Goal: Transaction & Acquisition: Subscribe to service/newsletter

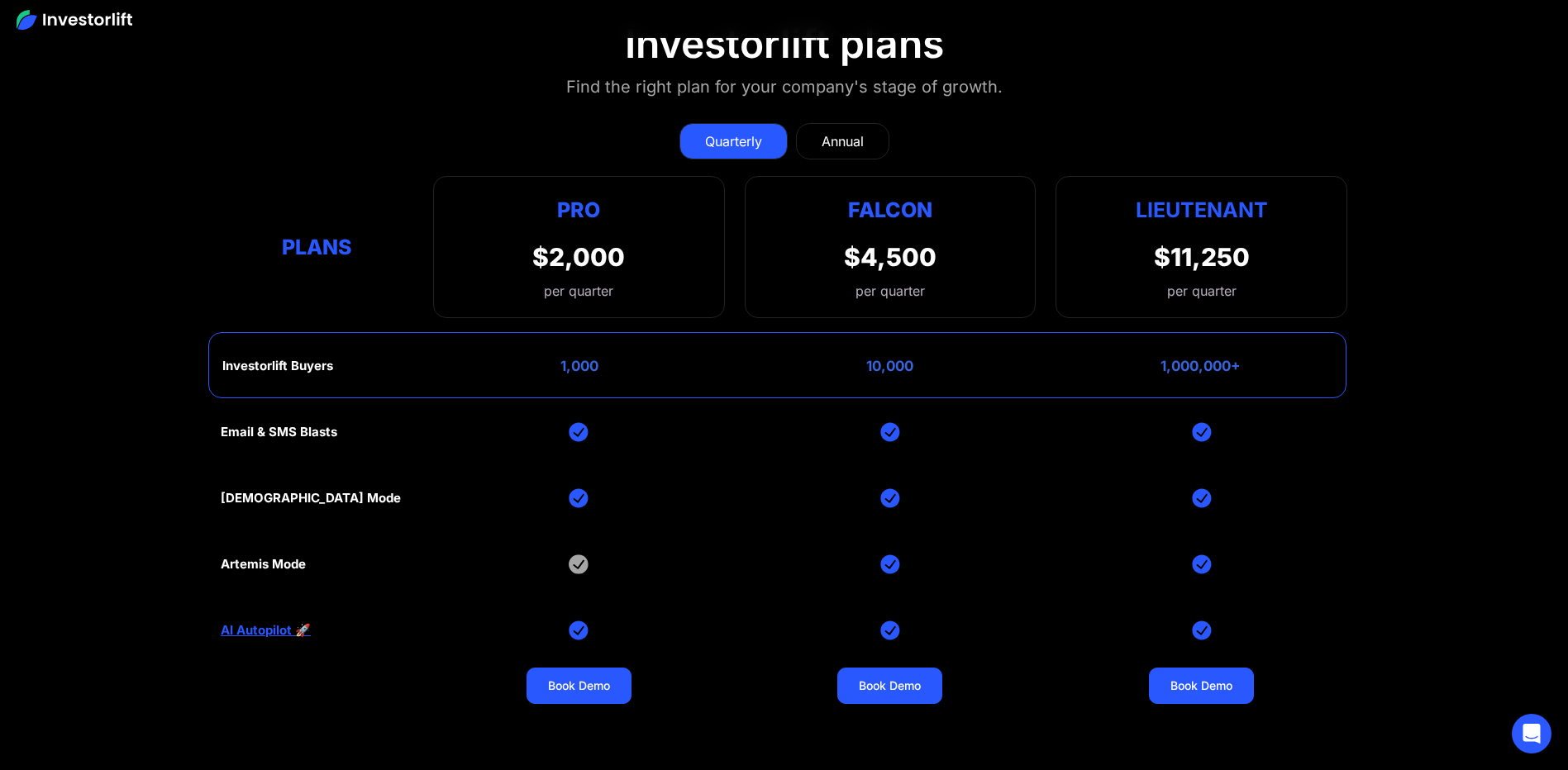
scroll to position [7437, 0]
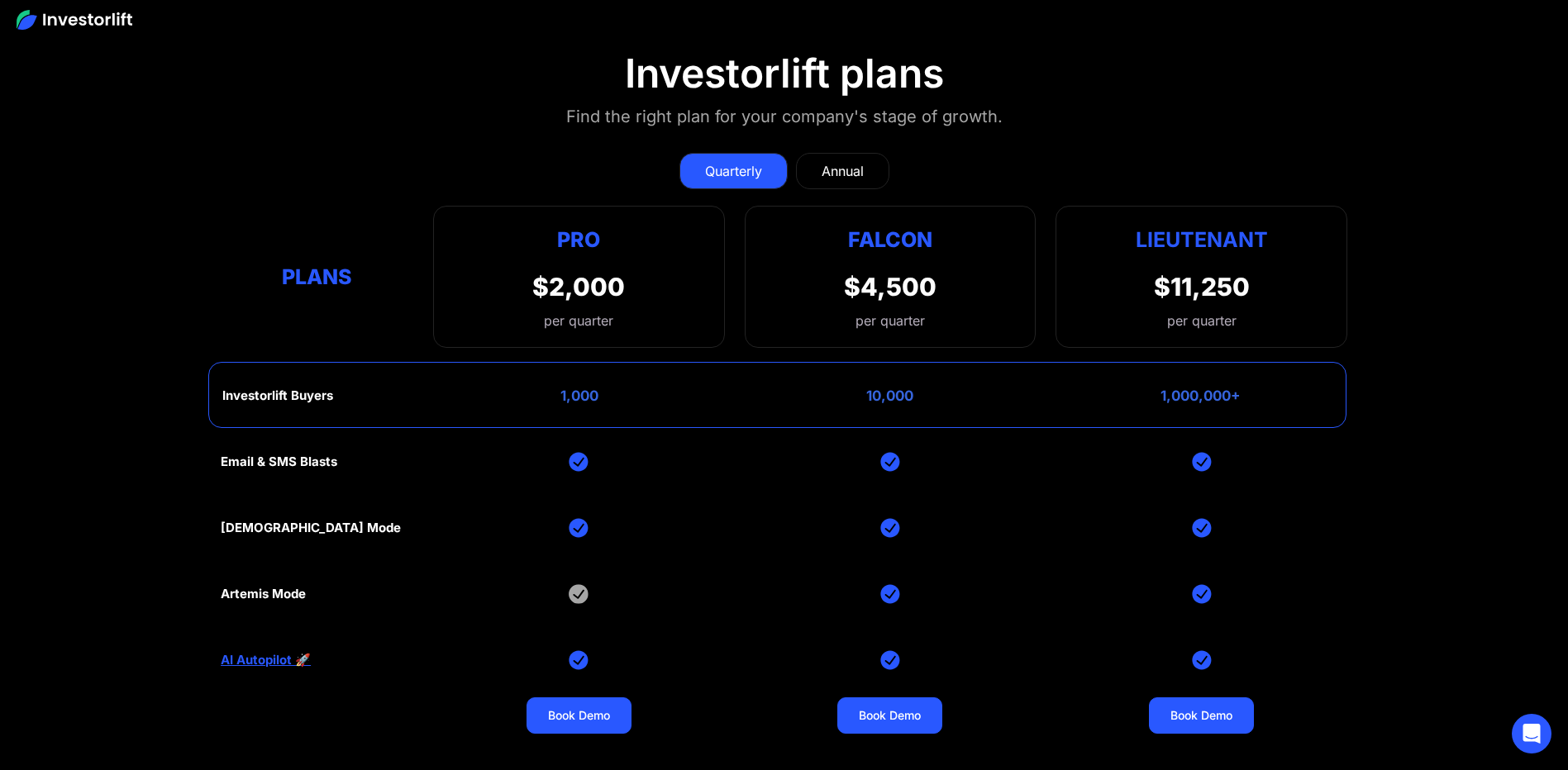
click at [244, 659] on link "AI Autopilot 🚀" at bounding box center [266, 659] width 90 height 14
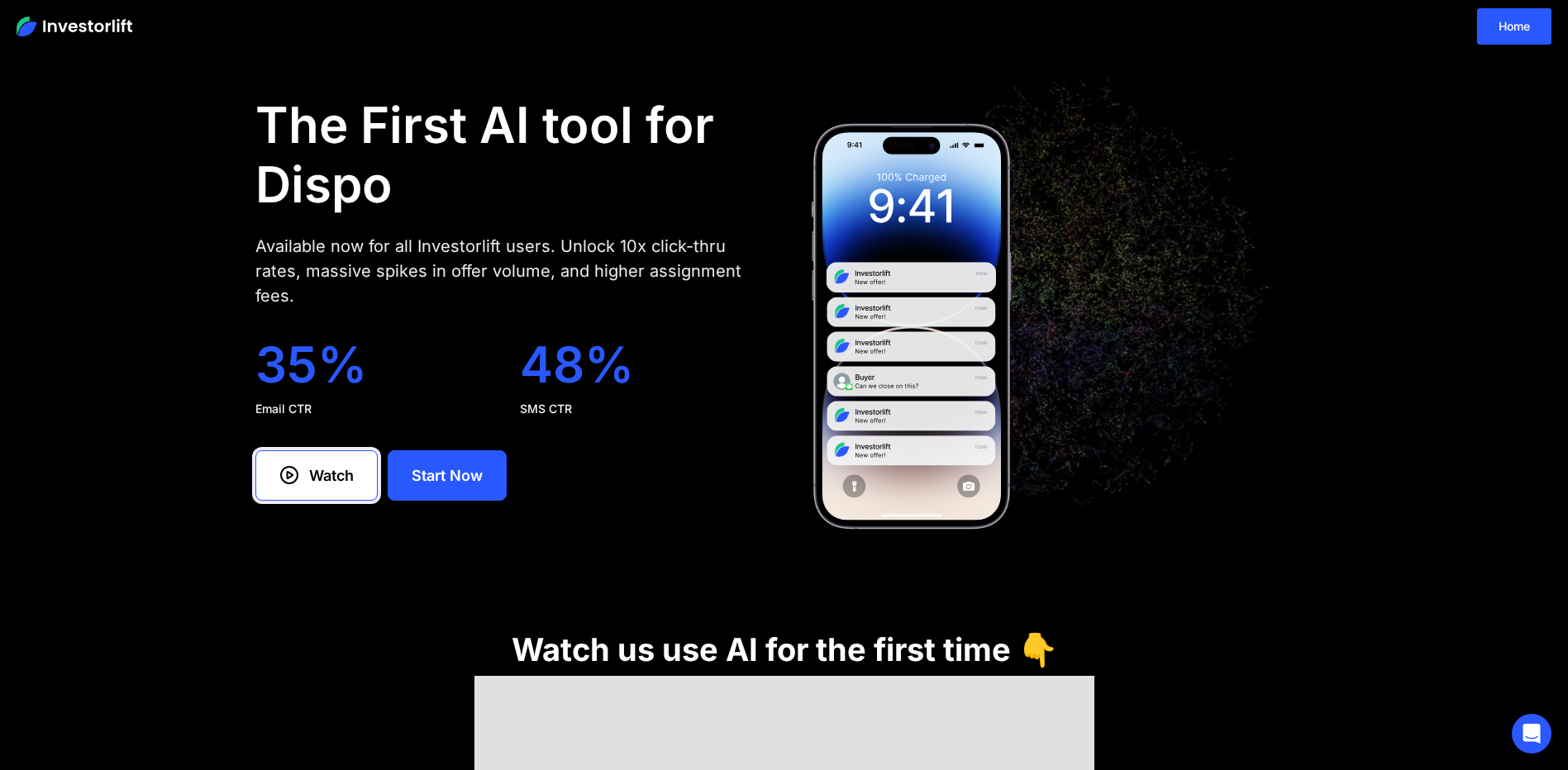
click at [301, 500] on link "Watch" at bounding box center [317, 475] width 123 height 50
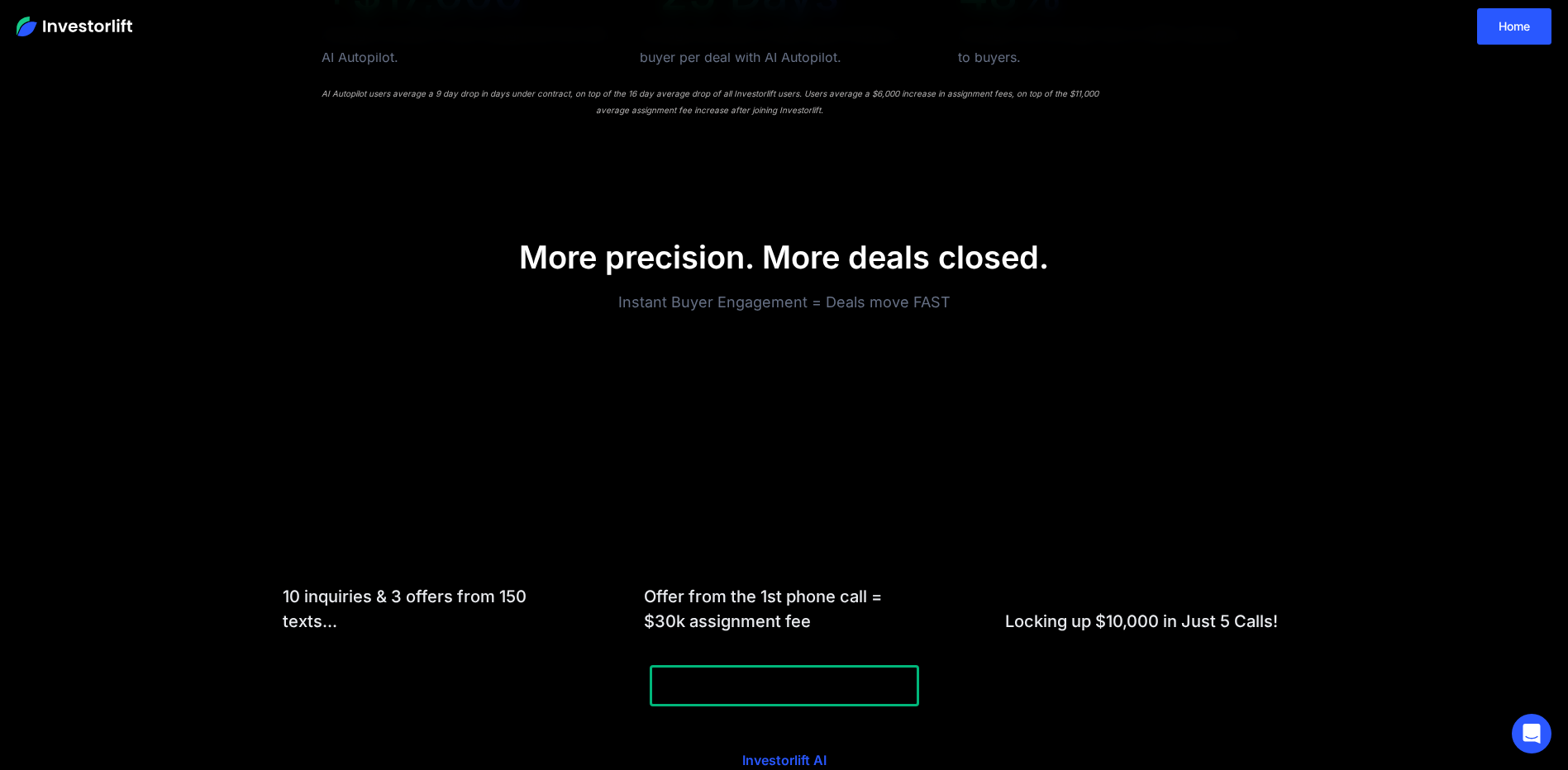
scroll to position [1253, 0]
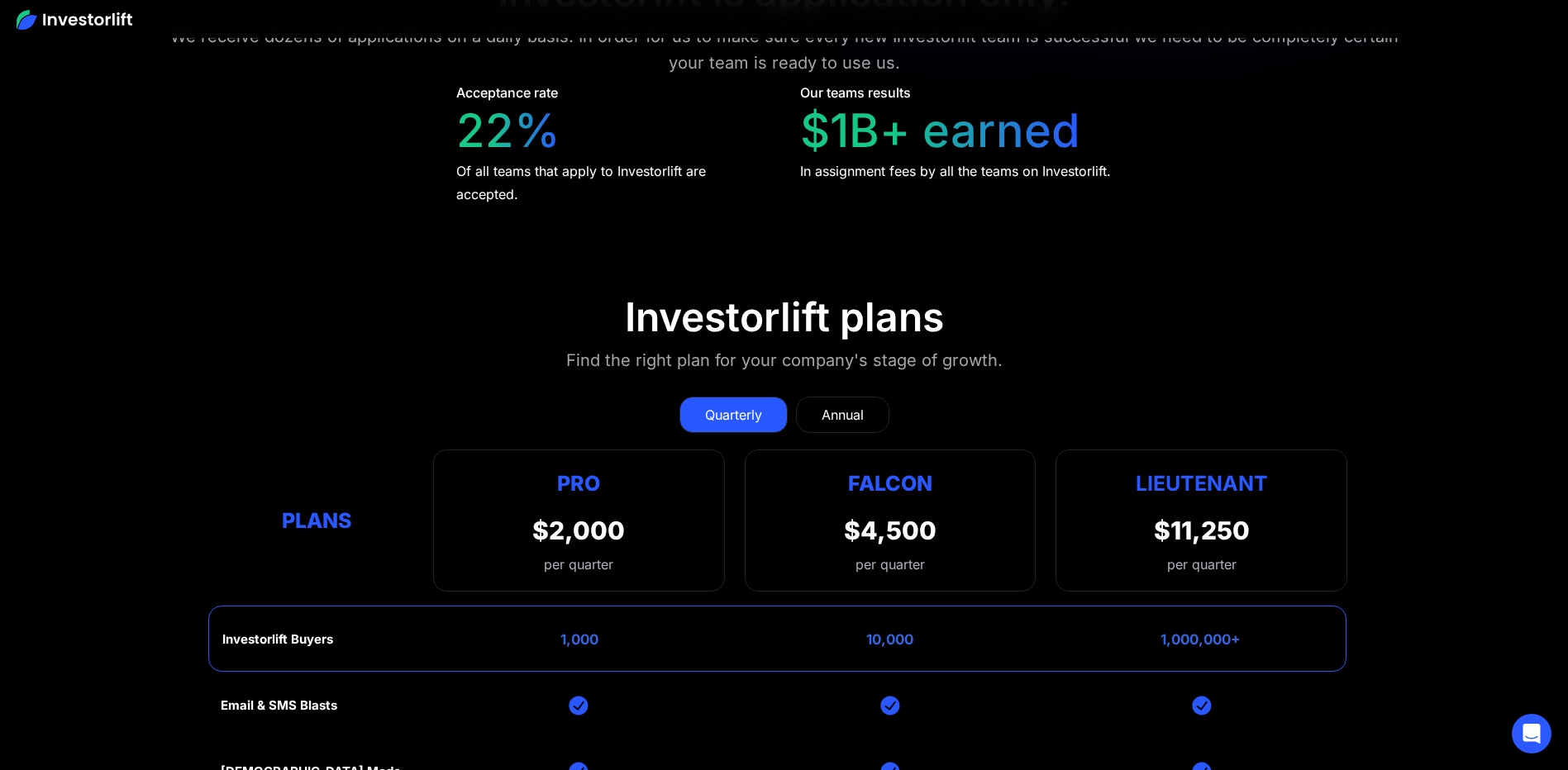
scroll to position [7190, 0]
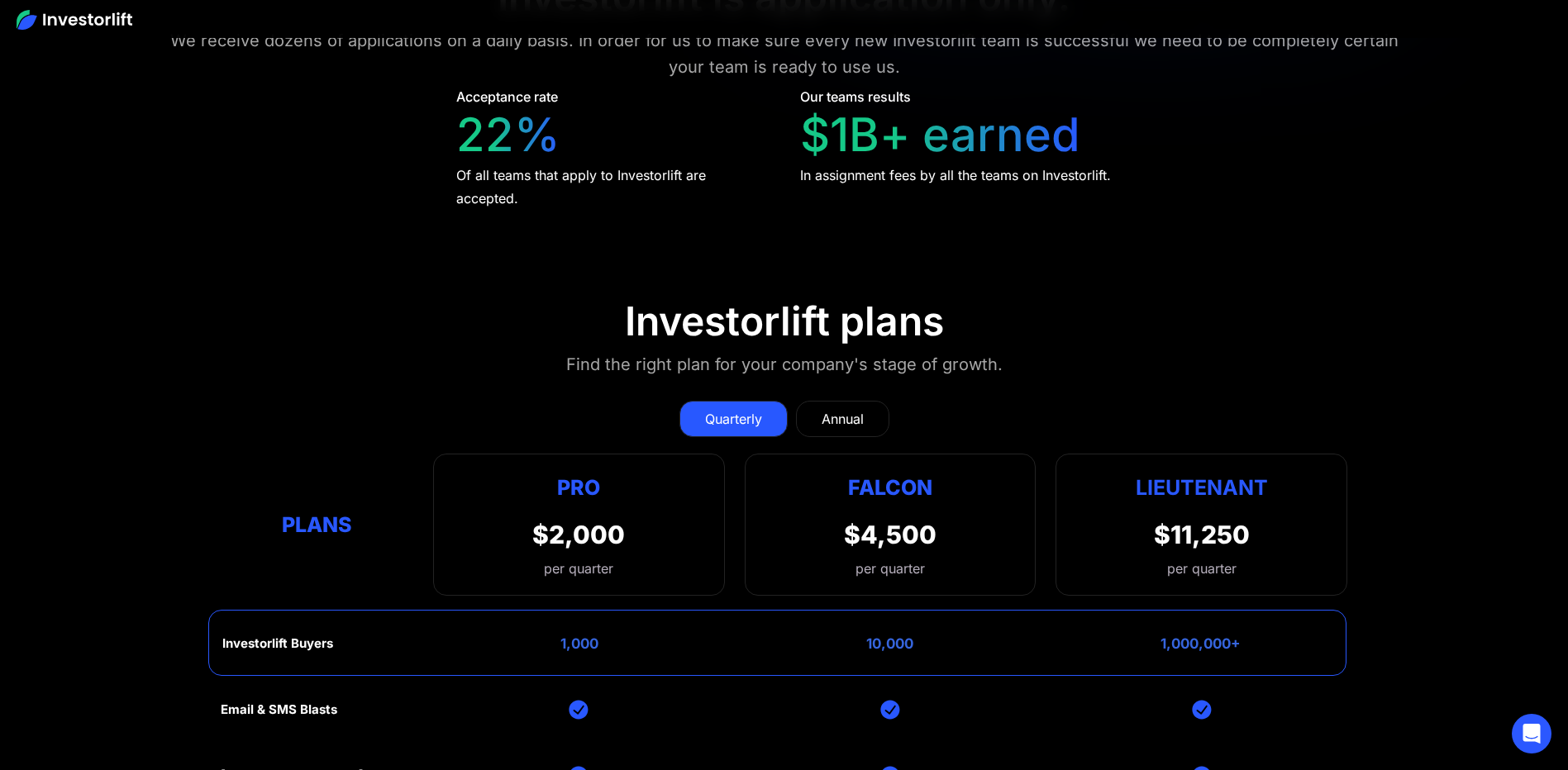
click at [858, 409] on div "Annual" at bounding box center [843, 419] width 43 height 20
click at [749, 409] on div "Quarterly" at bounding box center [733, 419] width 57 height 20
